Goal: Transaction & Acquisition: Purchase product/service

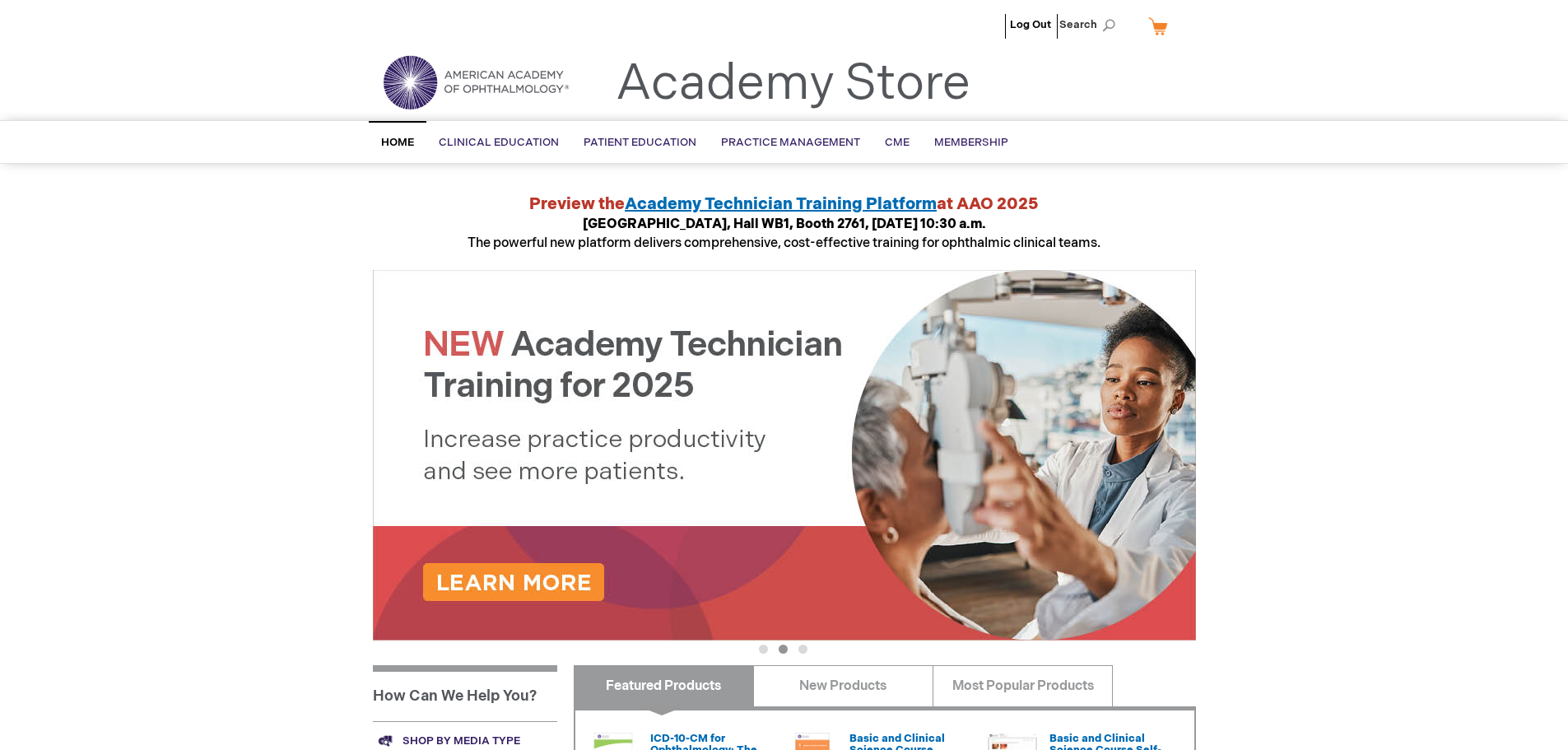
click at [1320, 328] on div "Log Out Search My Cart CLOSE RECENTLY ADDED ITEM(S) Close There are no items in…" at bounding box center [784, 619] width 1568 height 1237
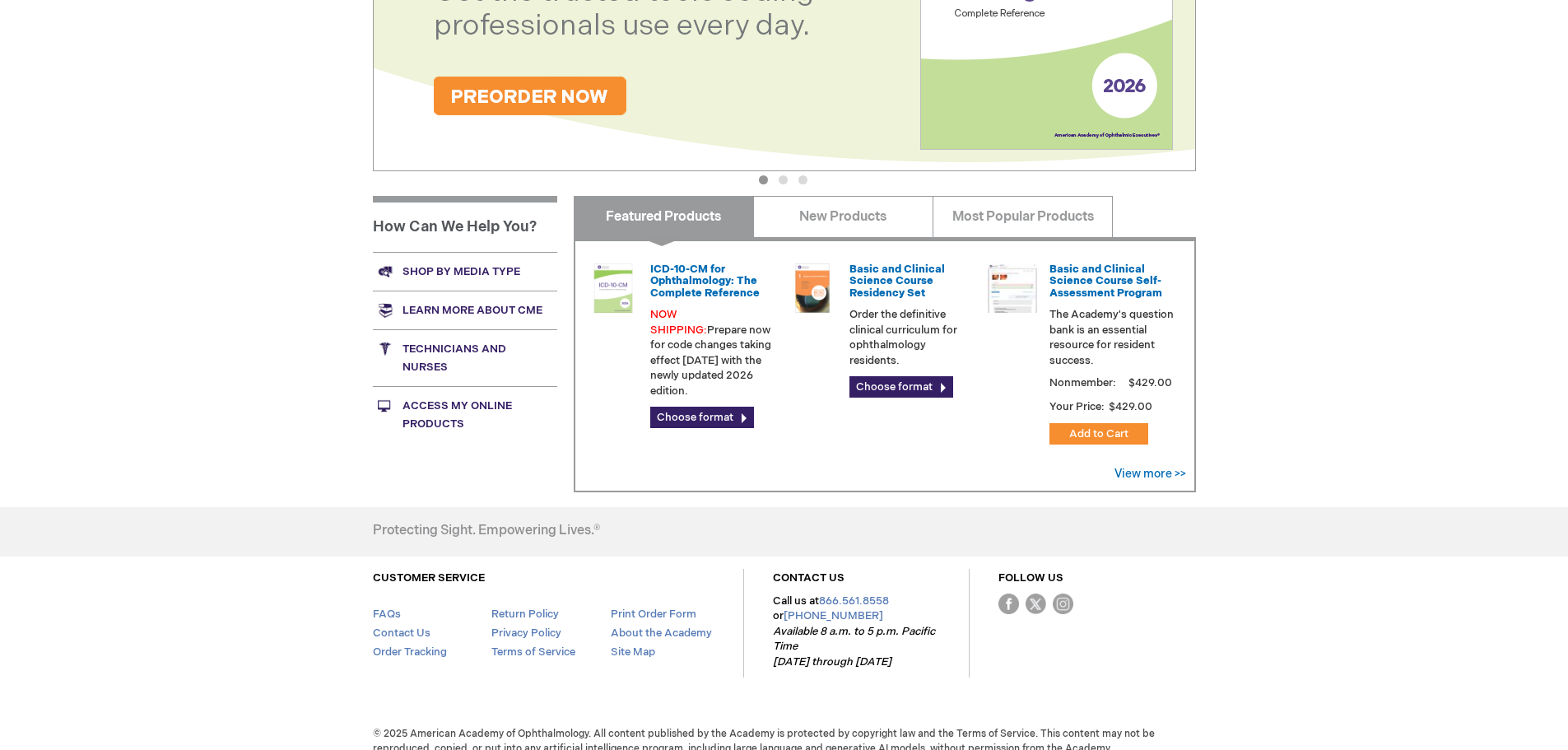
scroll to position [487, 0]
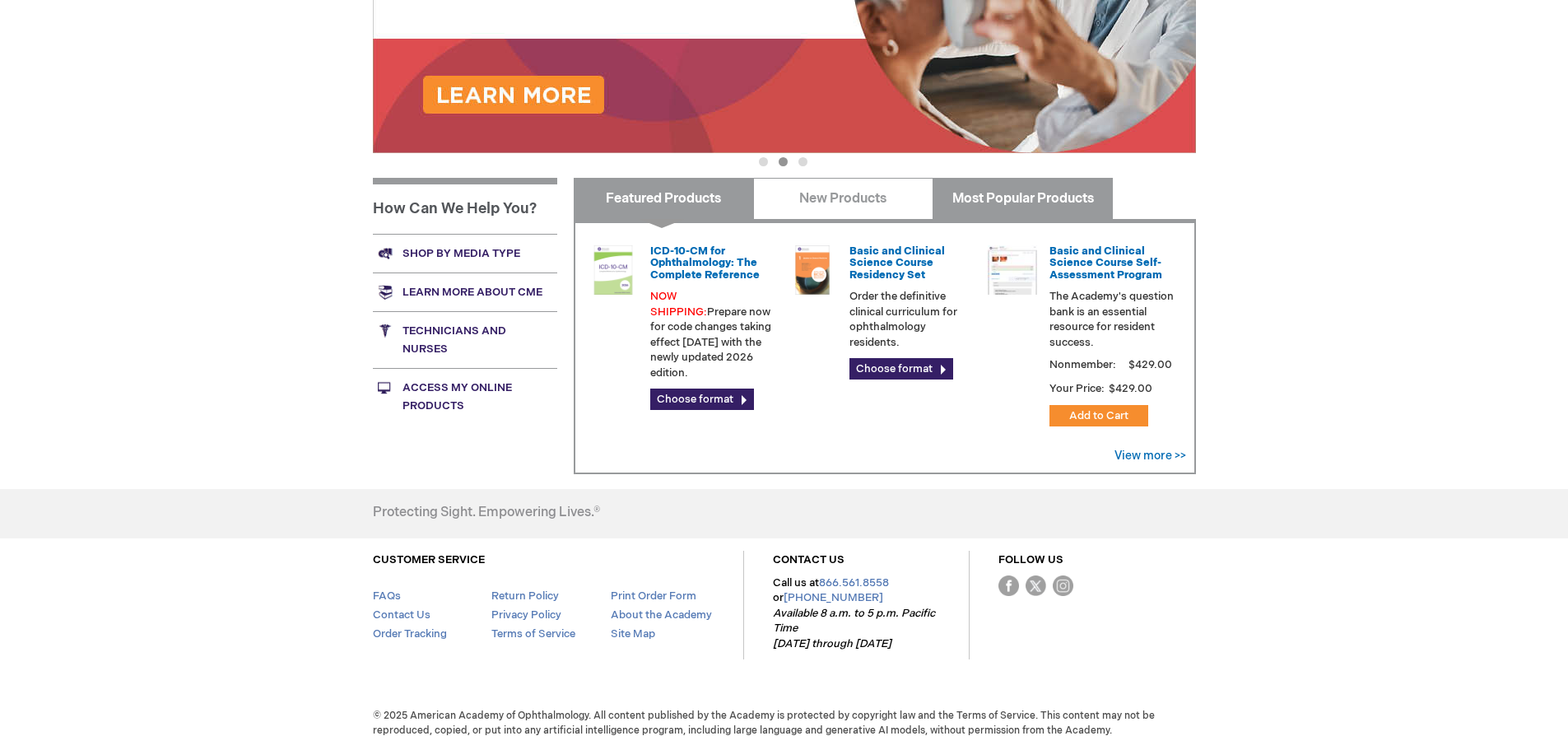
click at [1018, 190] on link "Most Popular Products" at bounding box center [1023, 198] width 181 height 41
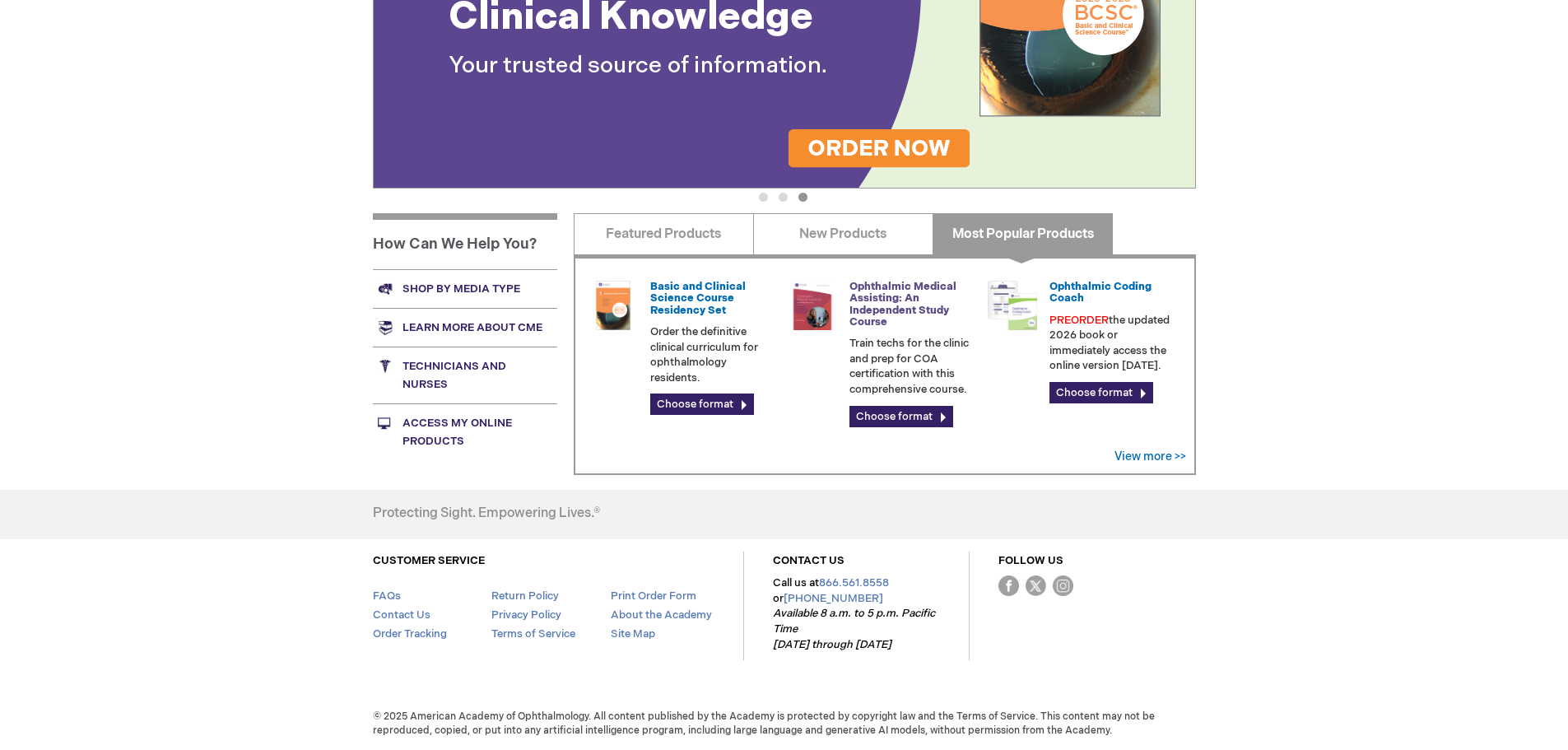
click at [860, 321] on link "Ophthalmic Medical Assisting: An Independent Study Course" at bounding box center [902, 304] width 107 height 48
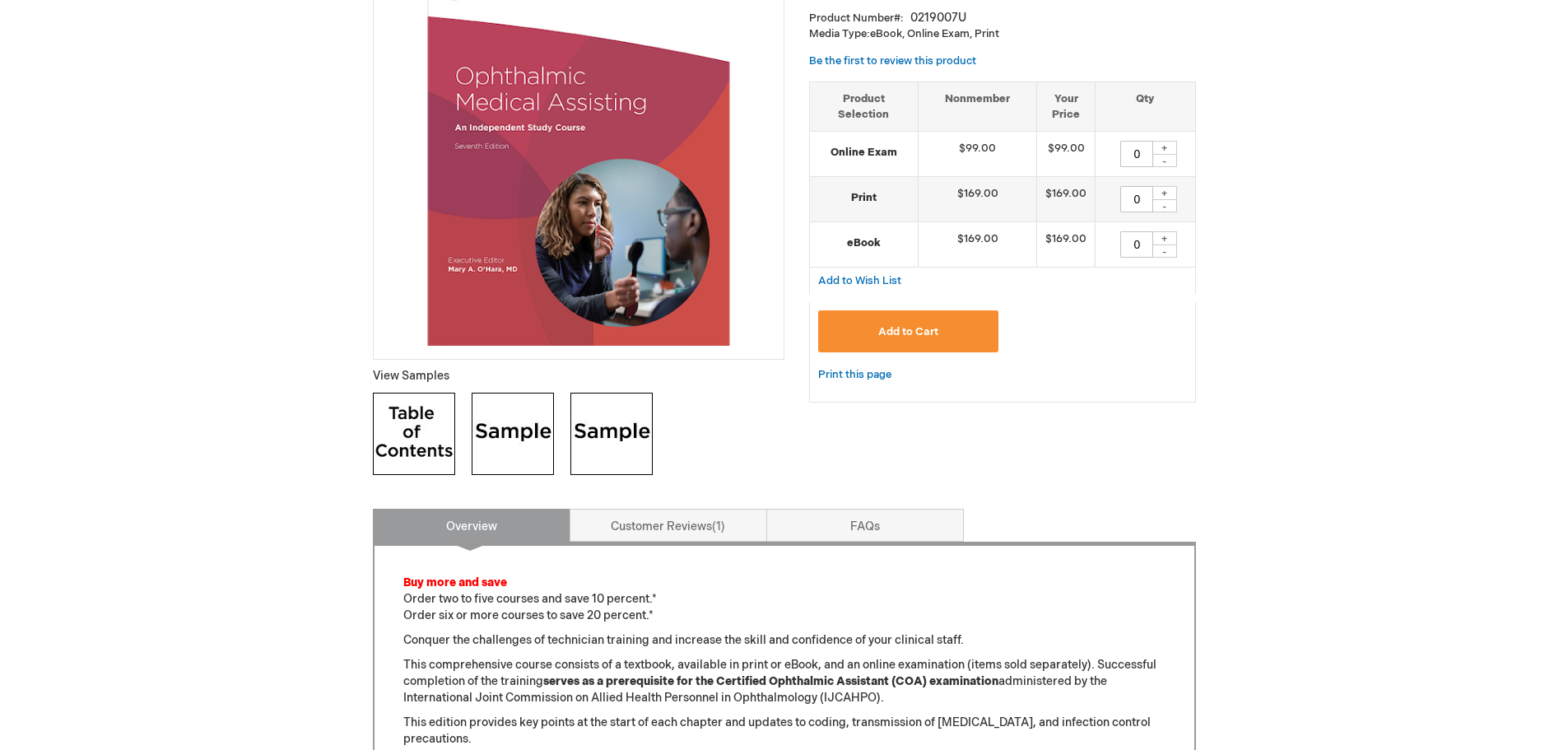
scroll to position [329, 0]
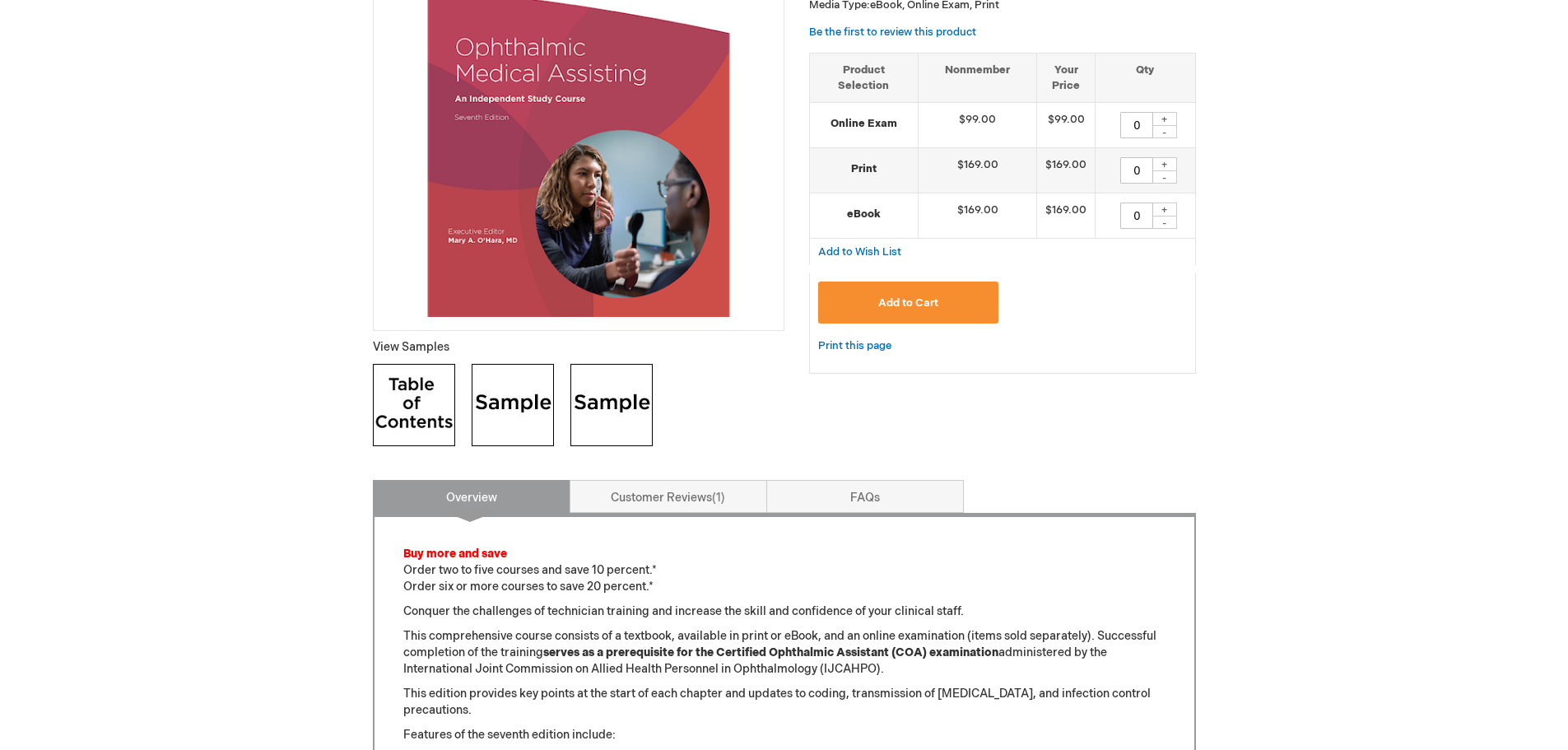
click at [412, 394] on img at bounding box center [414, 405] width 82 height 82
click at [1161, 207] on div "+" at bounding box center [1165, 209] width 25 height 14
type input "1"
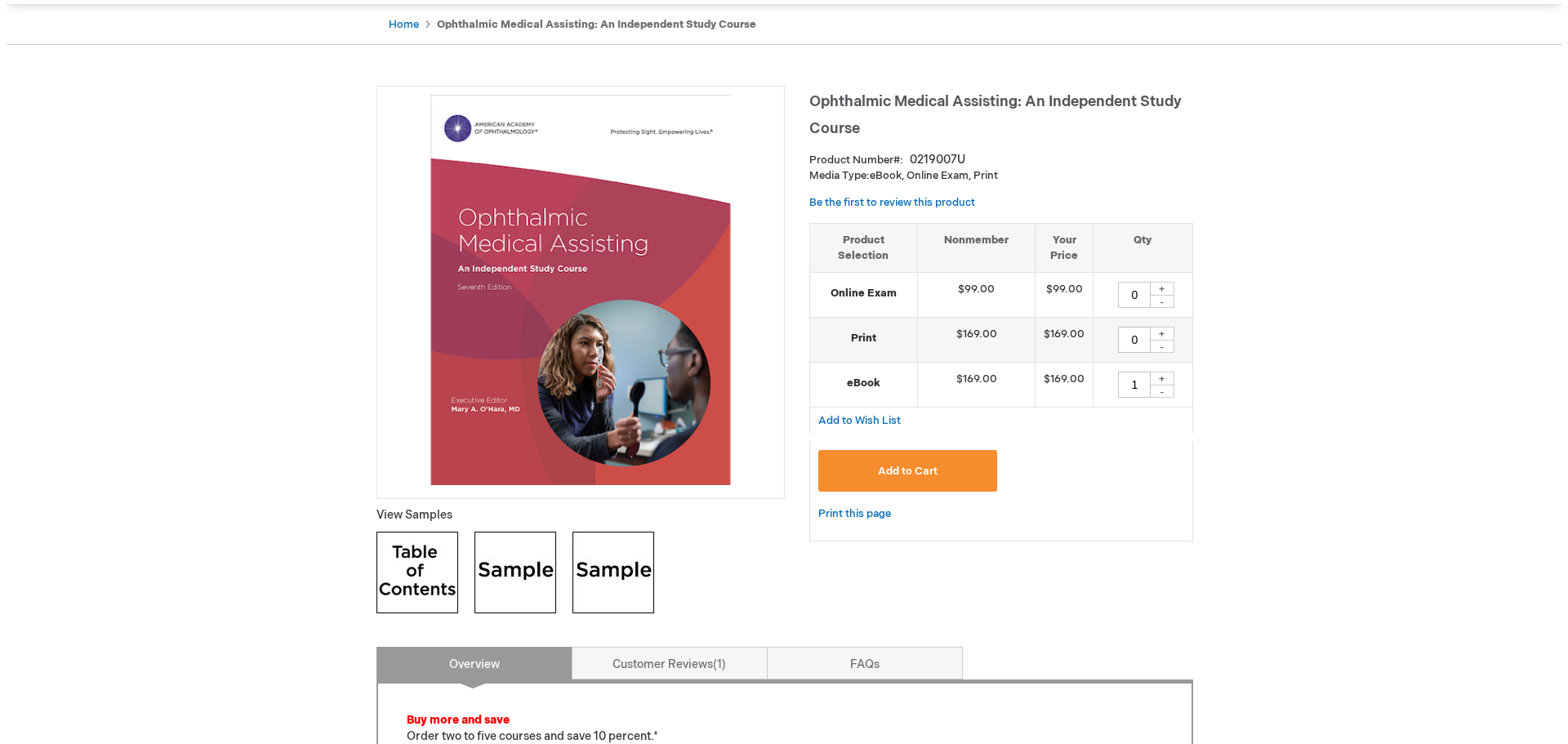
scroll to position [164, 0]
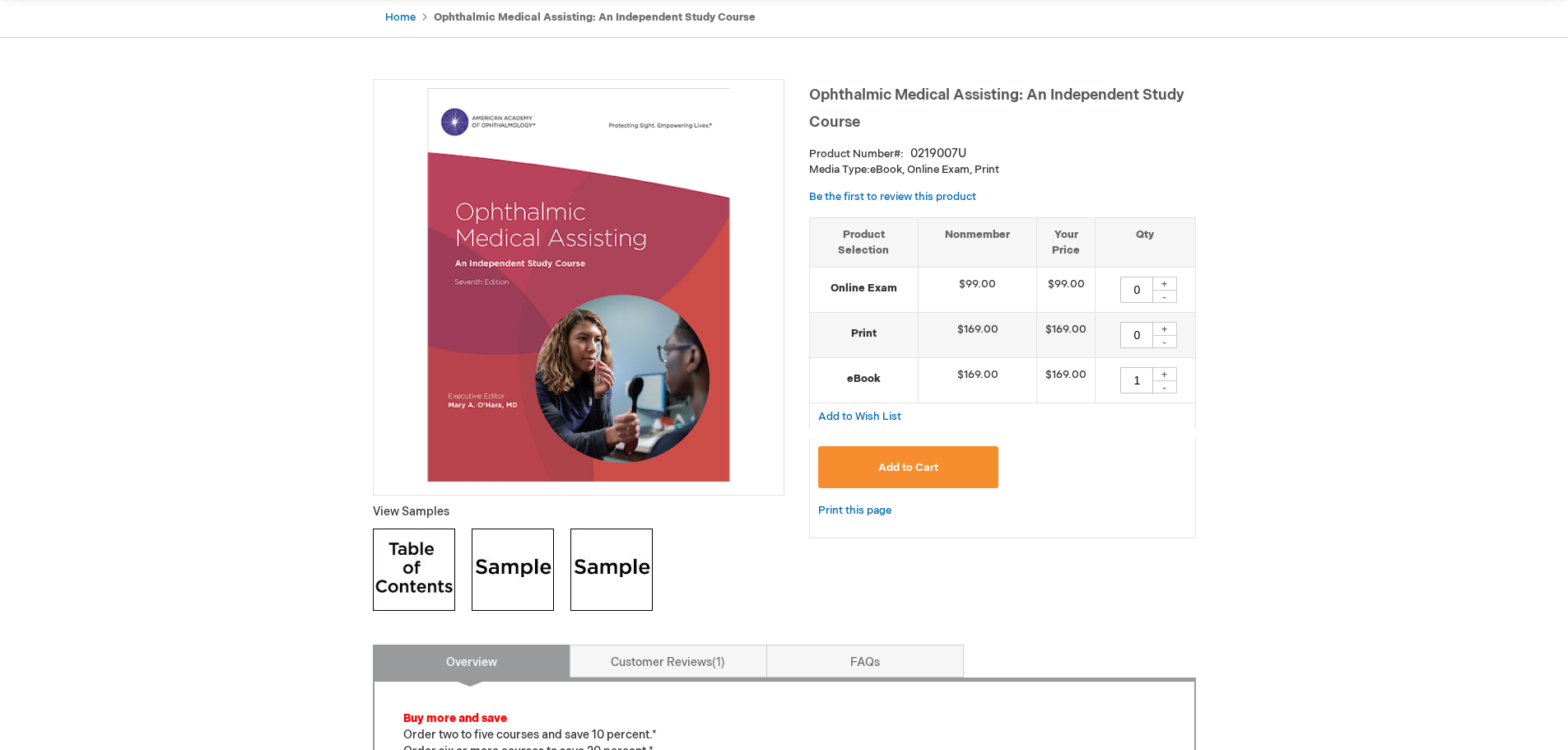
click at [923, 469] on span "Add to Cart" at bounding box center [909, 467] width 60 height 13
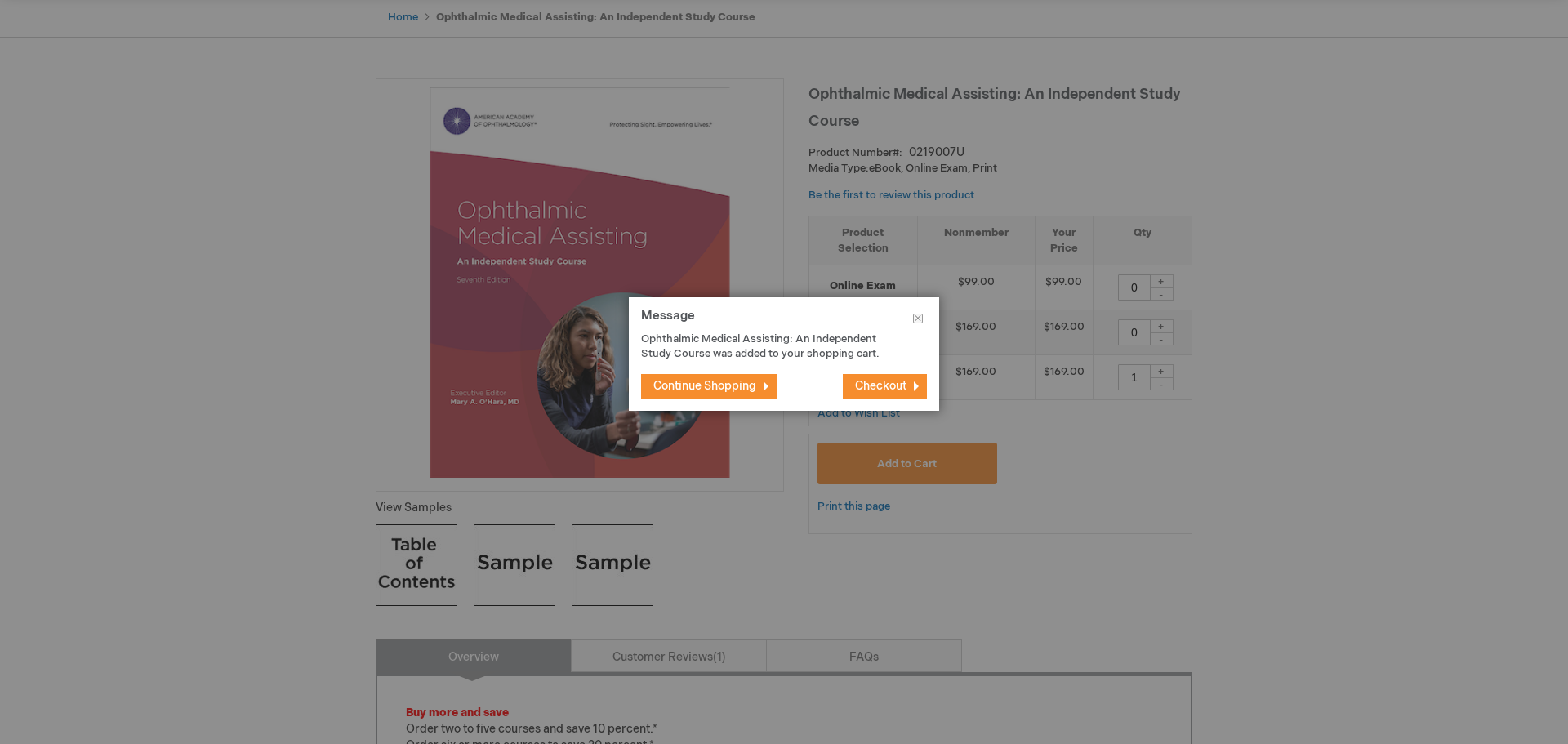
click at [891, 386] on span "Checkout" at bounding box center [880, 386] width 52 height 14
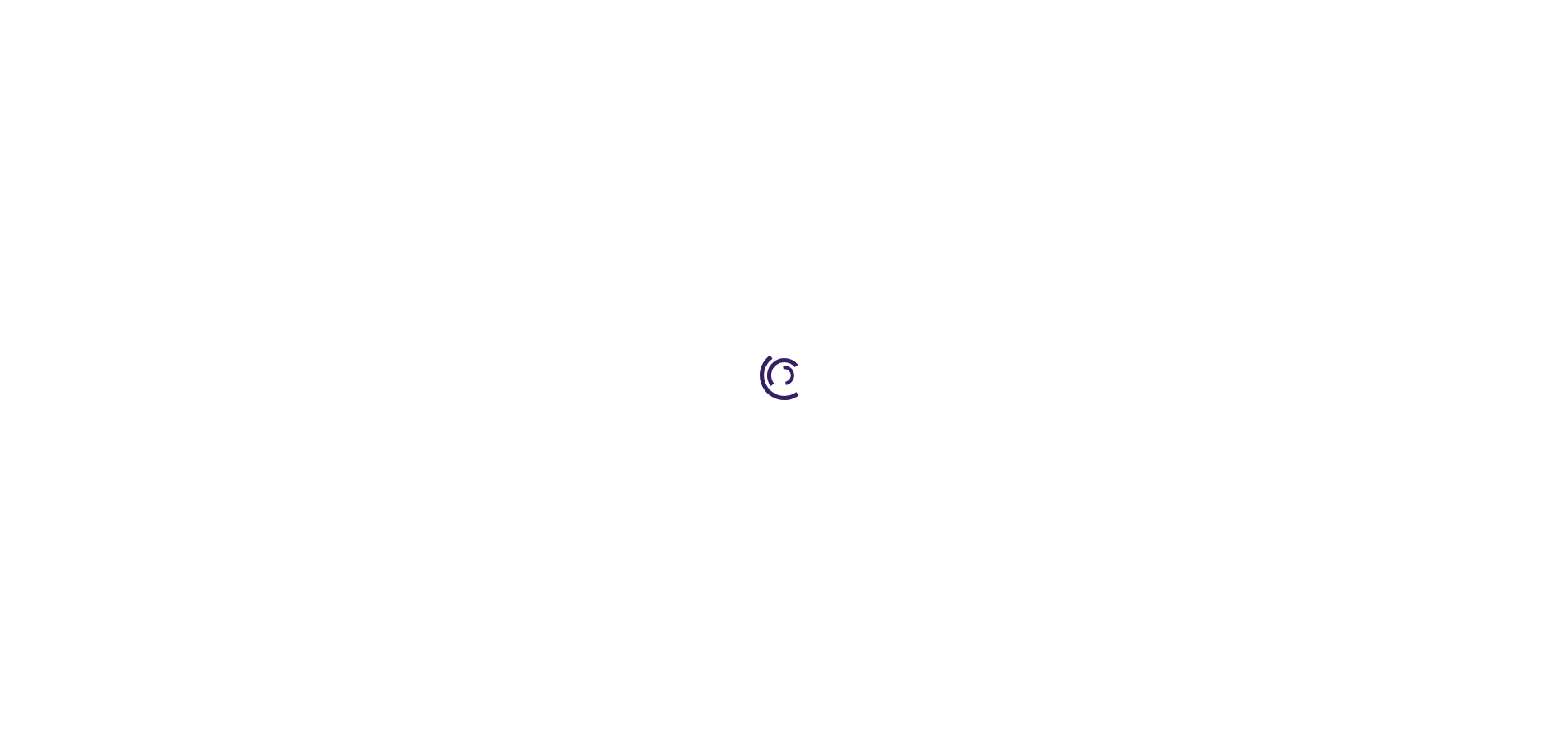
select select "US"
select select "33"
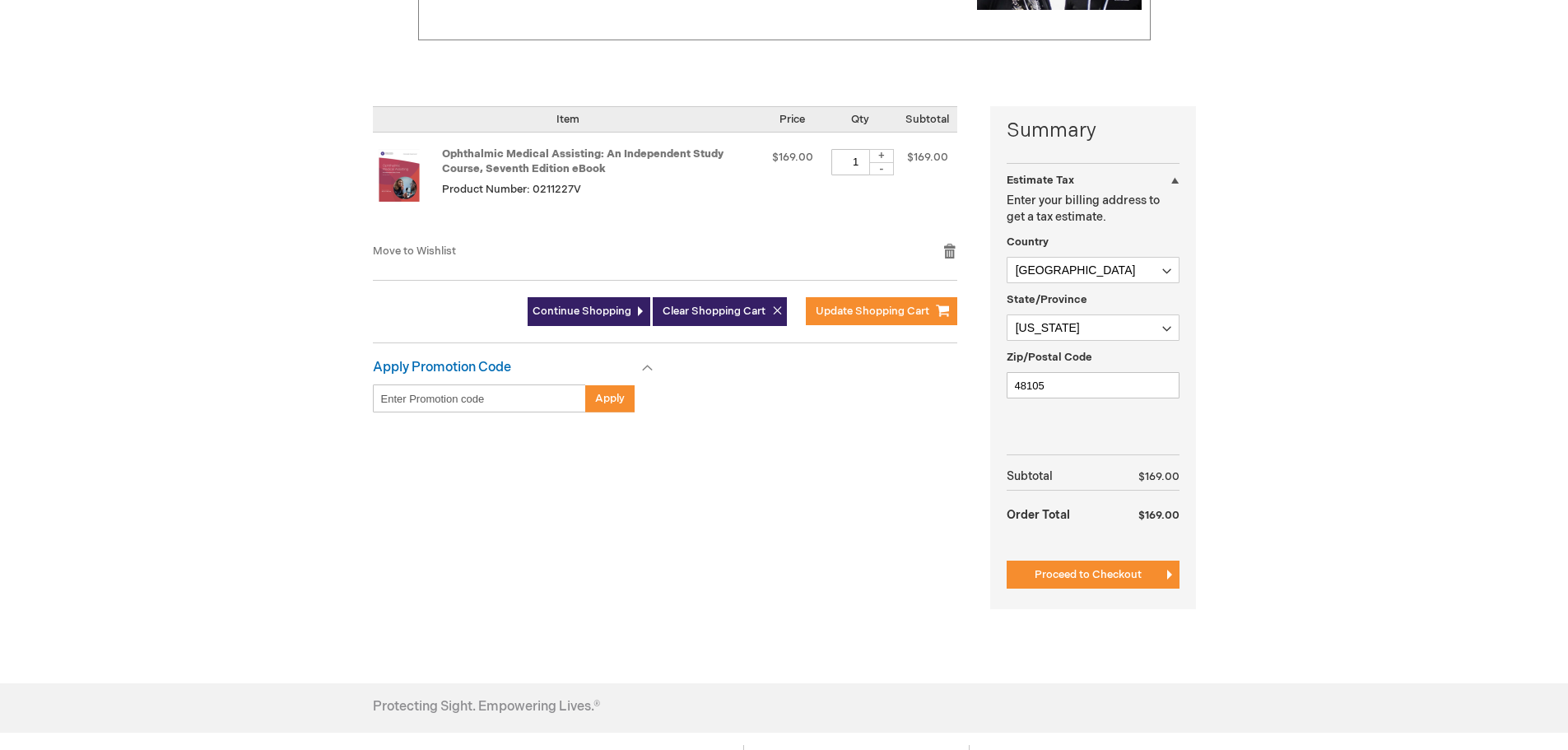
scroll to position [262, 0]
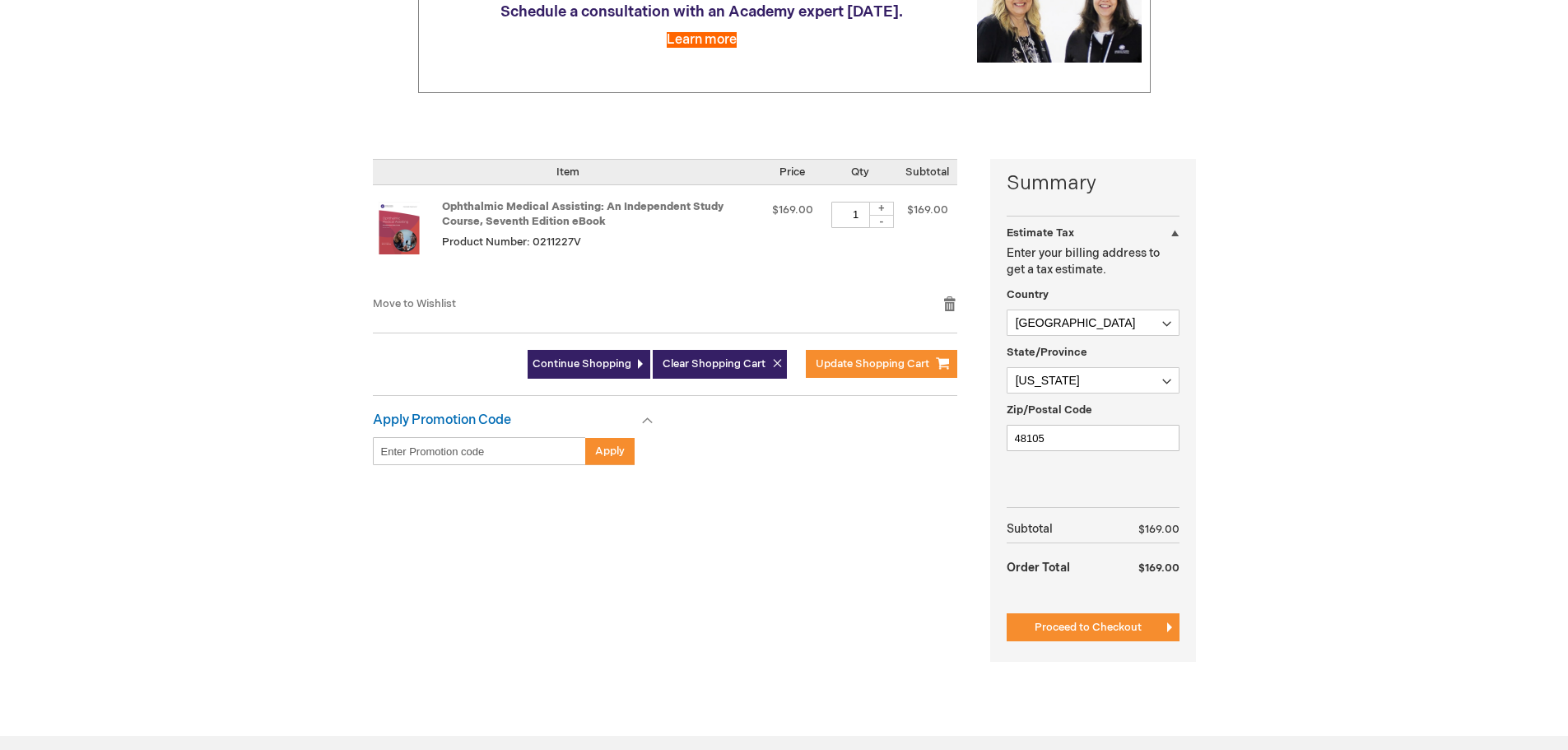
click at [55, 322] on div "Log Out Search My Cart 1 1 items CLOSE RECENTLY ADDED ITEM(S) Close Recently ad…" at bounding box center [784, 368] width 1568 height 1259
click at [1127, 626] on span "Proceed to Checkout" at bounding box center [1087, 627] width 107 height 13
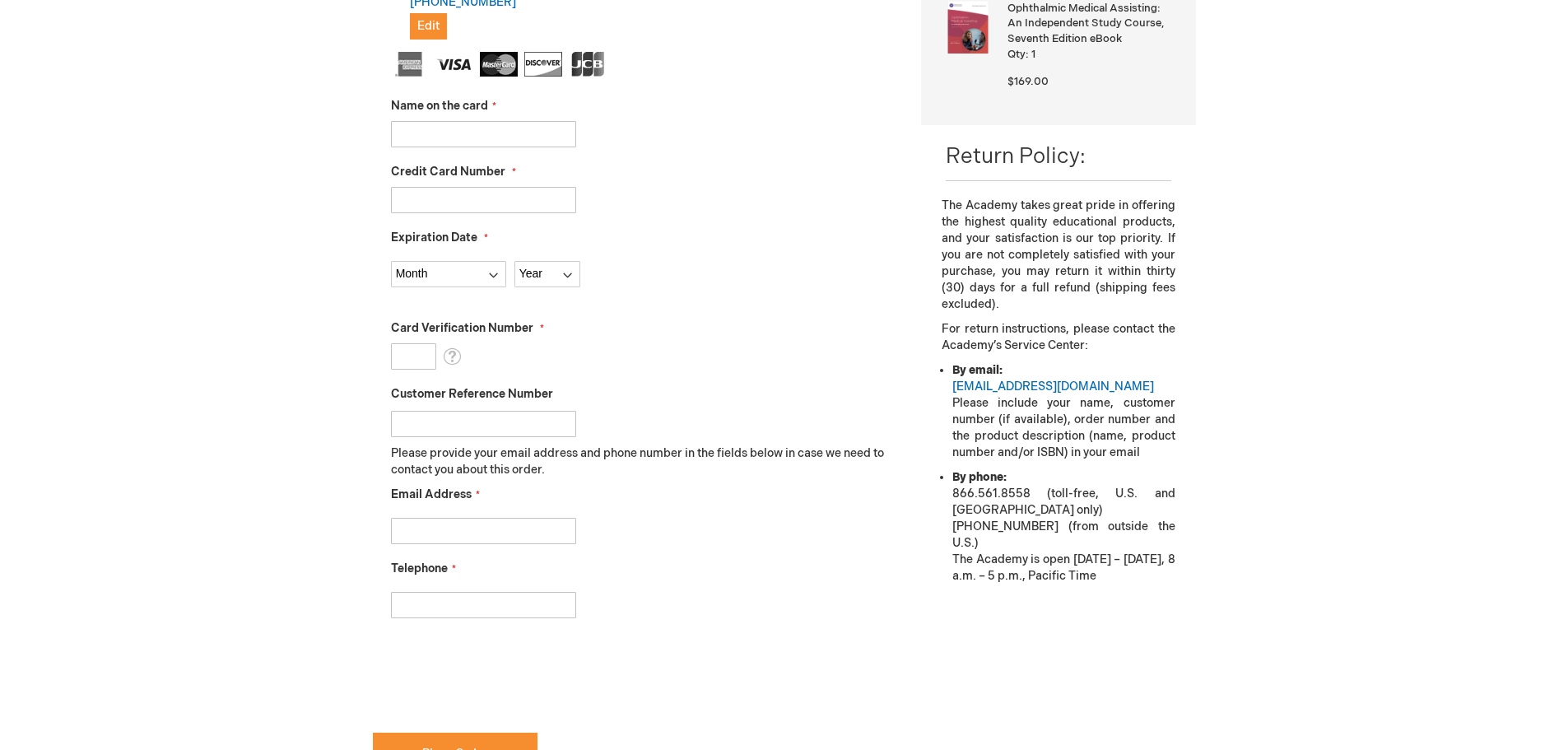
scroll to position [391, 0]
